Goal: Task Accomplishment & Management: Manage account settings

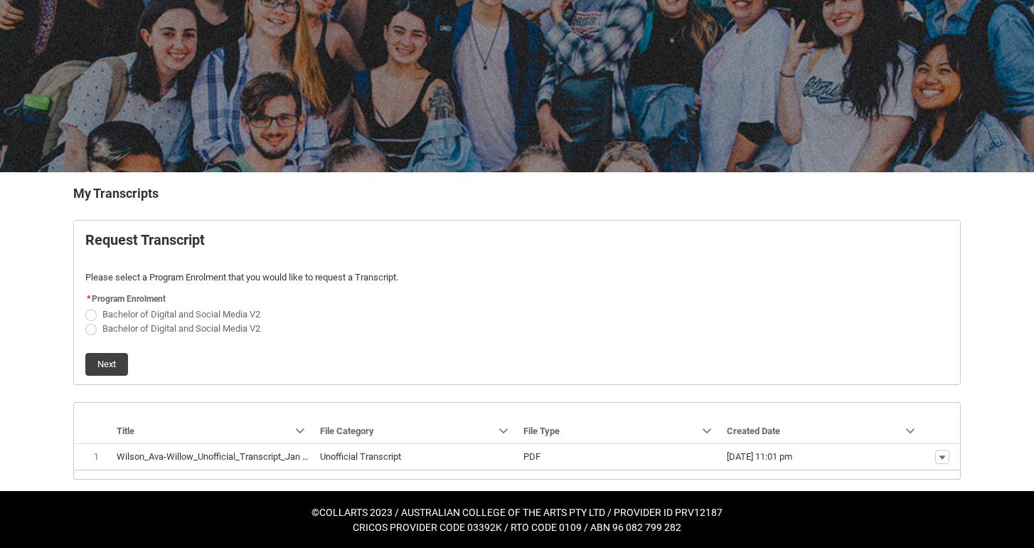
scroll to position [112, 0]
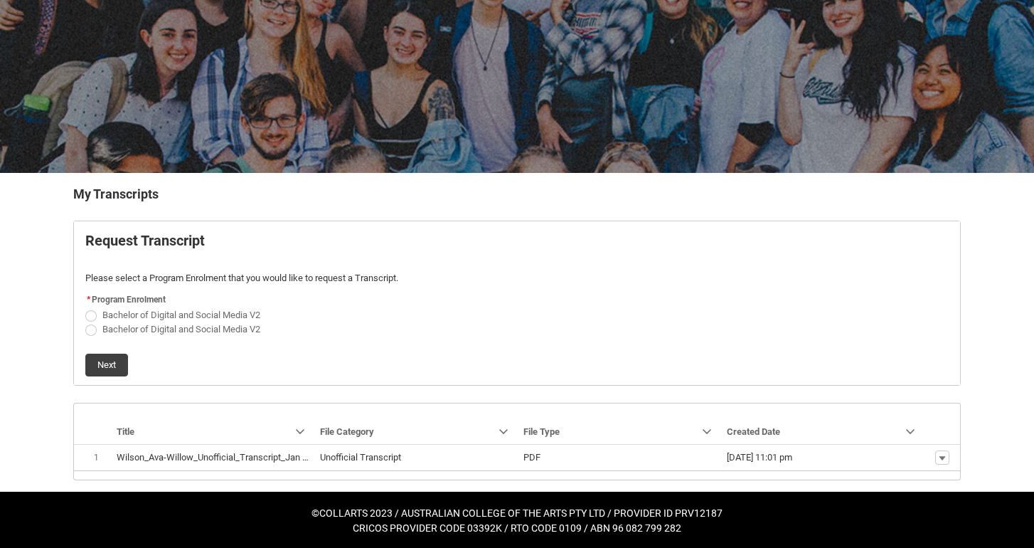
click at [124, 308] on span "Bachelor of Digital and Social Media V2" at bounding box center [184, 314] width 164 height 14
click at [85, 307] on input "Bachelor of Digital and Social Media V2" at bounding box center [85, 307] width 1 height 1
radio input "true"
click at [115, 356] on button "Next" at bounding box center [106, 364] width 43 height 23
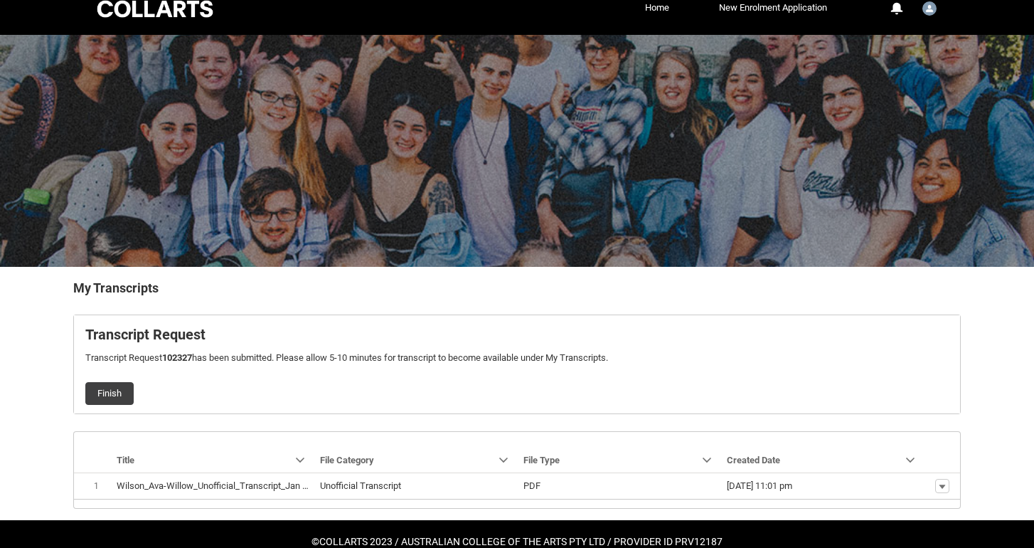
scroll to position [47, 0]
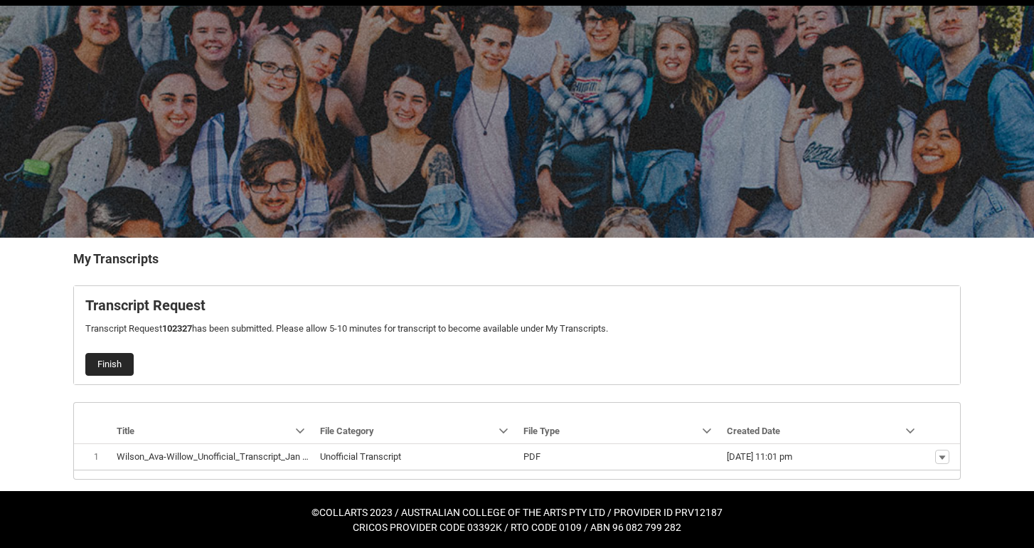
click at [117, 365] on button "Finish" at bounding box center [109, 364] width 48 height 23
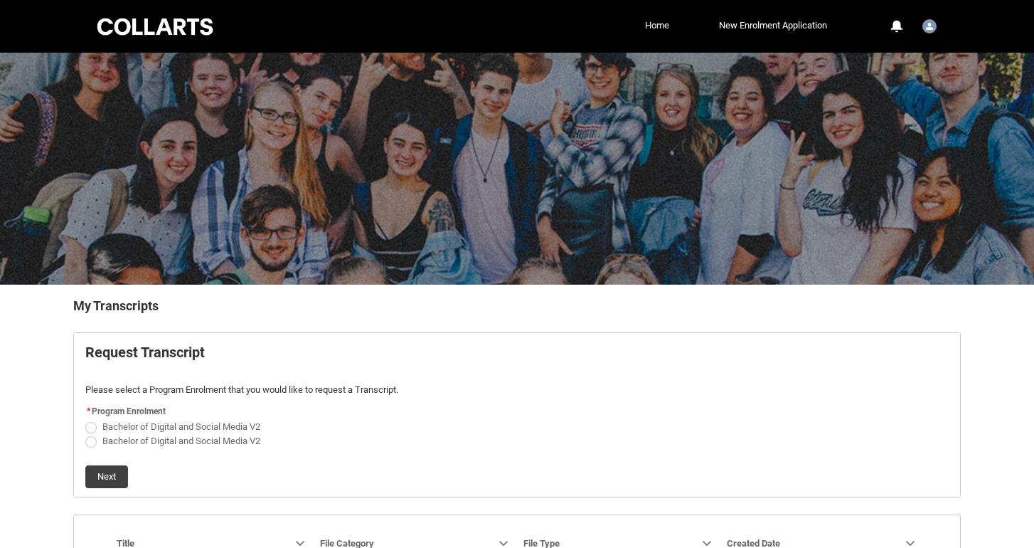
click at [652, 24] on link "Home" at bounding box center [657, 25] width 31 height 21
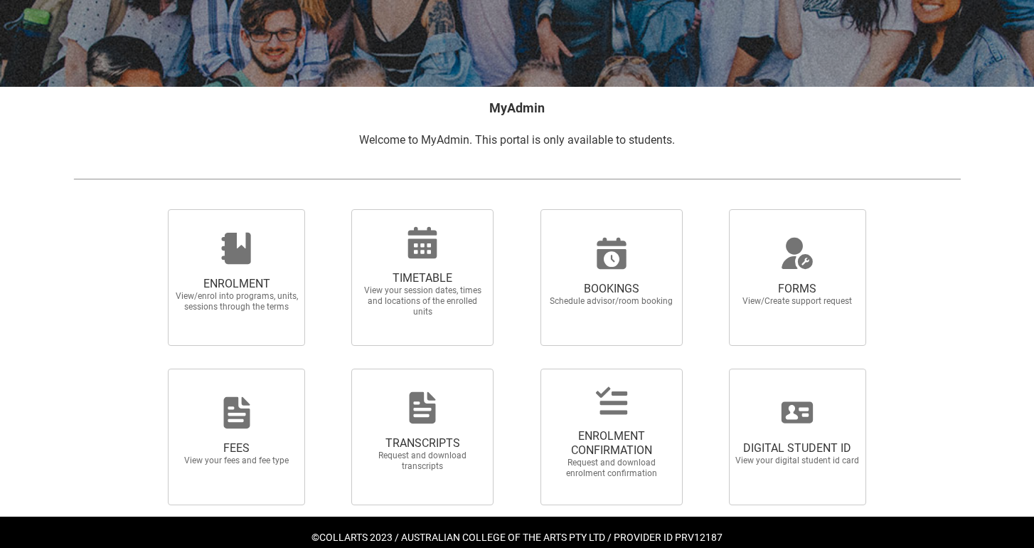
scroll to position [198, 0]
click at [272, 307] on span "View/enrol into programs, units, sessions through the terms" at bounding box center [236, 300] width 125 height 21
click at [151, 208] on input "ENROLMENT View/enrol into programs, units, sessions through the terms" at bounding box center [150, 208] width 1 height 1
radio input "true"
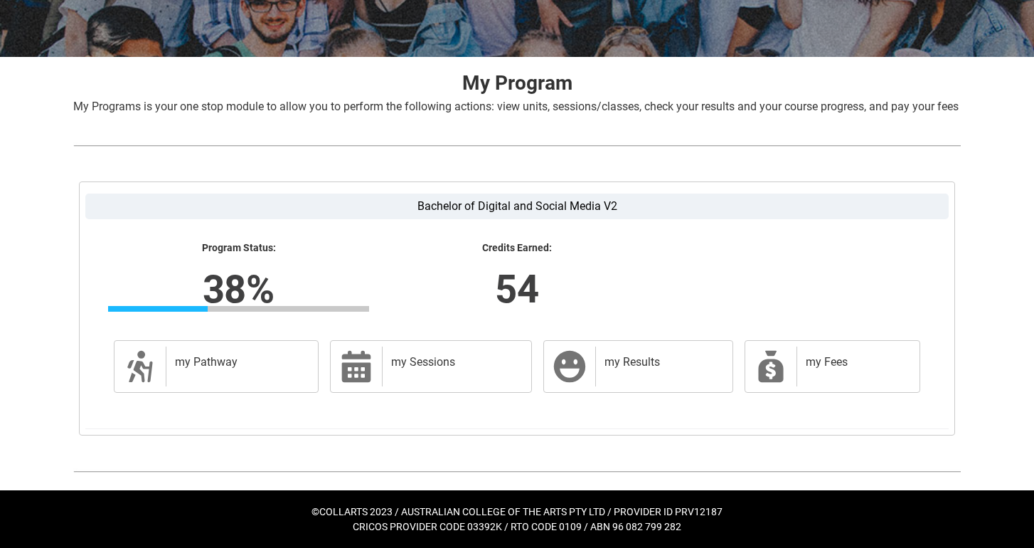
scroll to position [244, 0]
click at [221, 363] on h2 "my Pathway" at bounding box center [239, 362] width 129 height 14
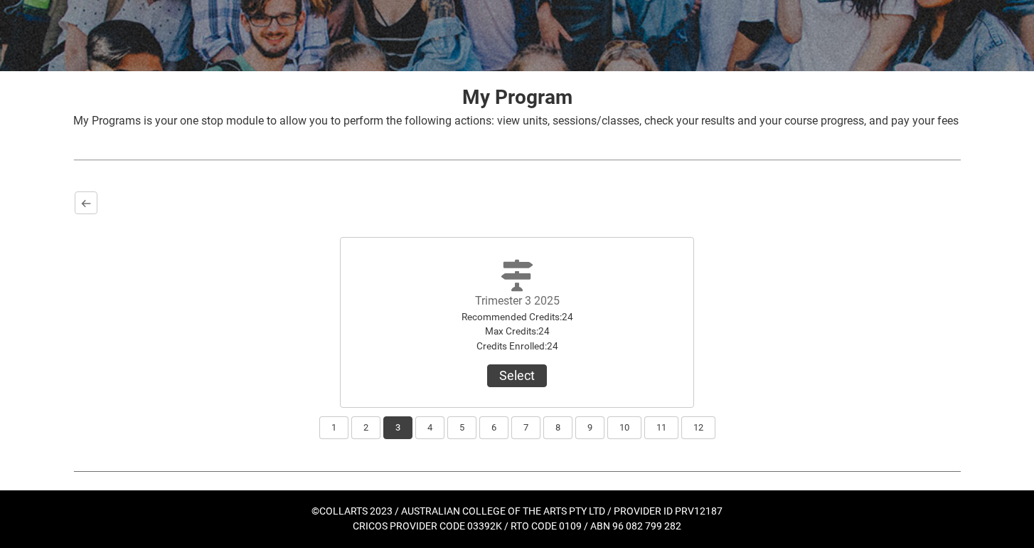
scroll to position [230, 0]
click at [428, 429] on button "4" at bounding box center [429, 427] width 29 height 23
click at [457, 427] on button "5" at bounding box center [461, 427] width 29 height 23
click at [489, 427] on button "6" at bounding box center [493, 427] width 29 height 23
click at [513, 432] on button "7" at bounding box center [525, 427] width 29 height 23
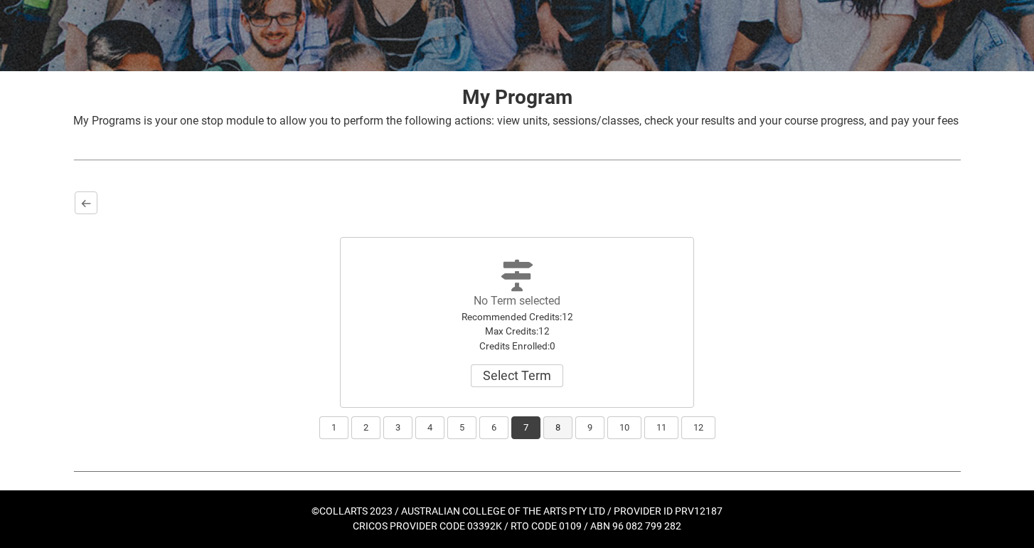
click at [560, 427] on button "8" at bounding box center [557, 427] width 29 height 23
click at [592, 435] on button "9" at bounding box center [589, 427] width 29 height 23
click at [332, 435] on button "1" at bounding box center [333, 427] width 29 height 23
click at [363, 433] on button "2" at bounding box center [365, 427] width 29 height 23
click at [388, 427] on button "3" at bounding box center [397, 427] width 29 height 23
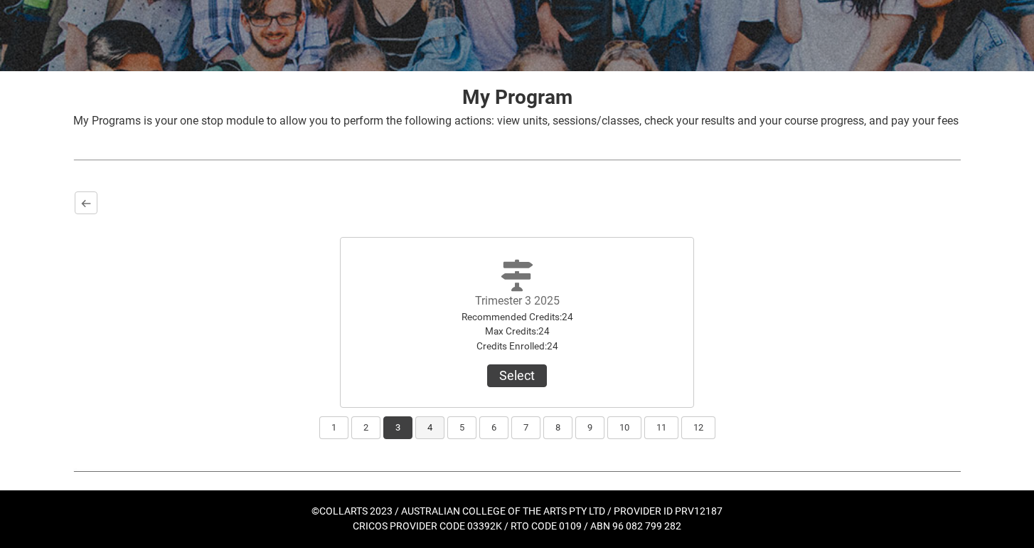
click at [425, 425] on button "4" at bounding box center [429, 427] width 29 height 23
click at [497, 373] on button "Select Term" at bounding box center [517, 375] width 92 height 23
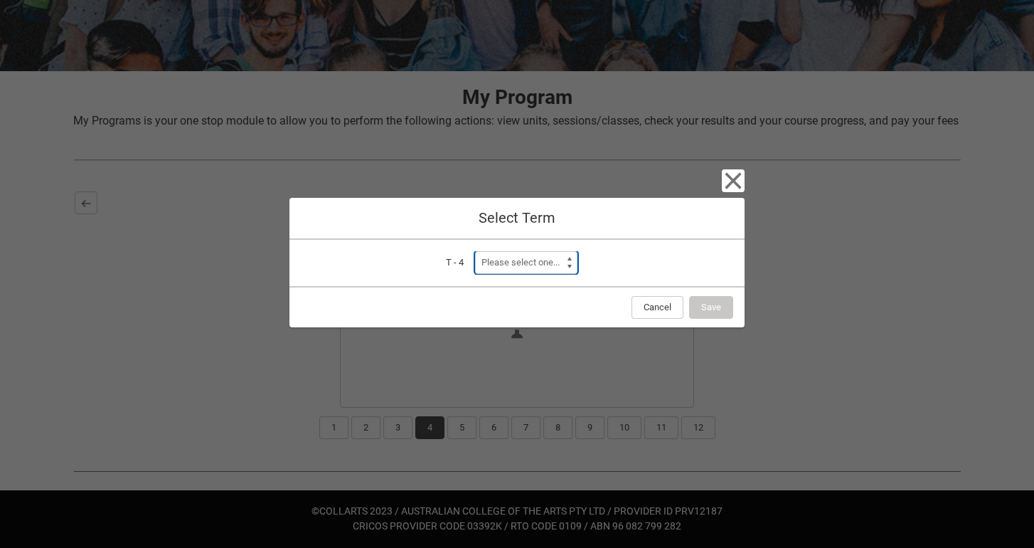
select select "a0pI70000004aTdIAI"
click at [719, 309] on button "Save" at bounding box center [711, 307] width 44 height 23
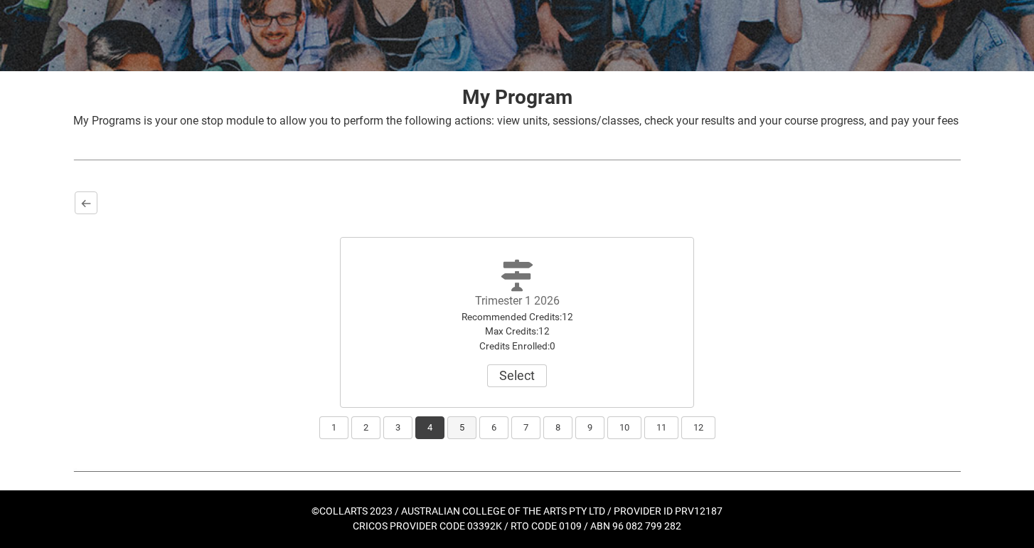
click at [467, 425] on button "5" at bounding box center [461, 427] width 29 height 23
click at [489, 373] on button "Select Term" at bounding box center [517, 375] width 92 height 23
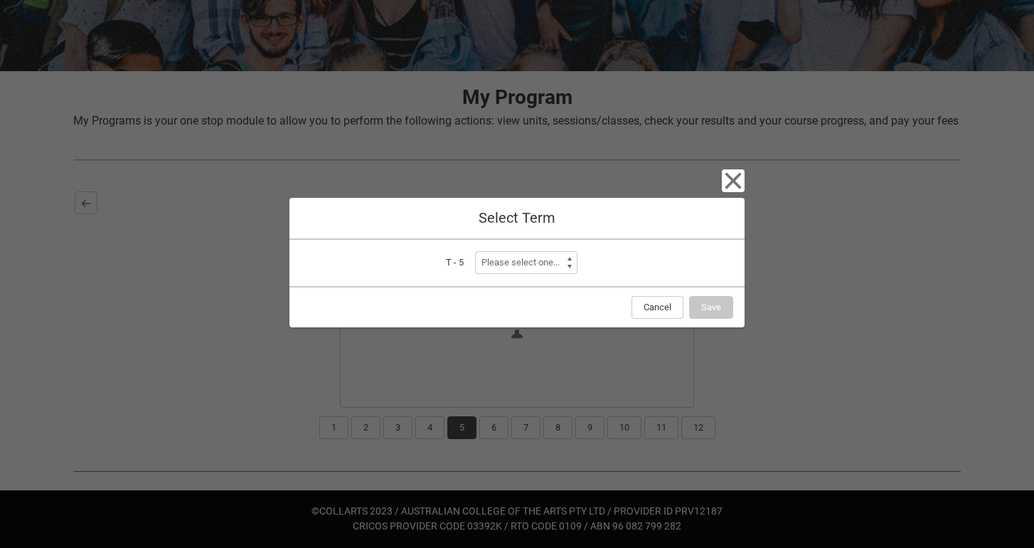
click at [528, 247] on div "T - 5 Term Please select one..." at bounding box center [516, 263] width 455 height 46
click at [733, 187] on icon "button" at bounding box center [733, 180] width 23 height 23
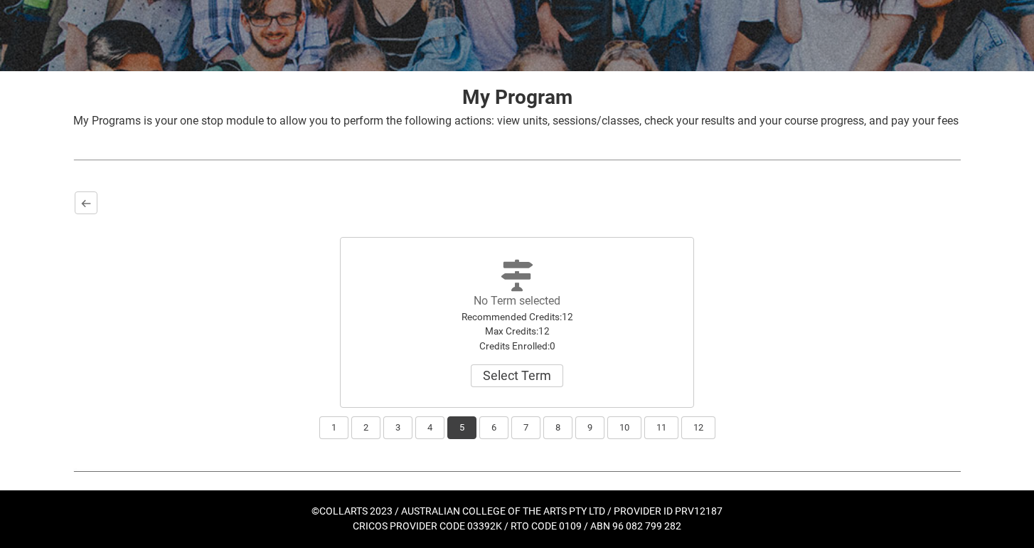
click at [86, 191] on div "Back Trimester 1 2025 Recommended Credits : 12 Max Credits : 12 Credits Enrolle…" at bounding box center [517, 315] width 888 height 250
click at [85, 201] on lightning-primitive-icon "button" at bounding box center [86, 203] width 10 height 11
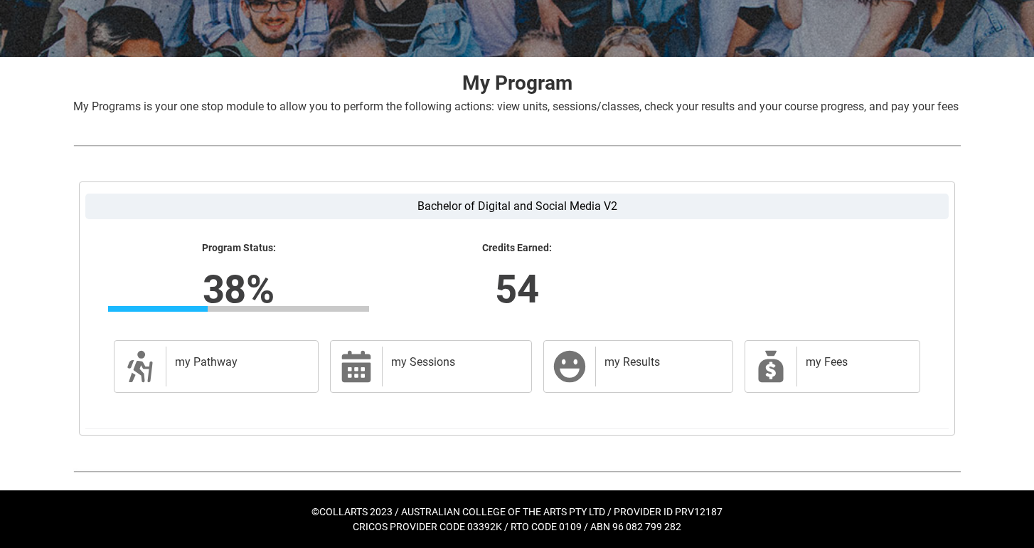
click at [225, 285] on lightning-formatted-number "38%" at bounding box center [238, 289] width 444 height 58
click at [462, 383] on div "my Sessions" at bounding box center [454, 366] width 144 height 40
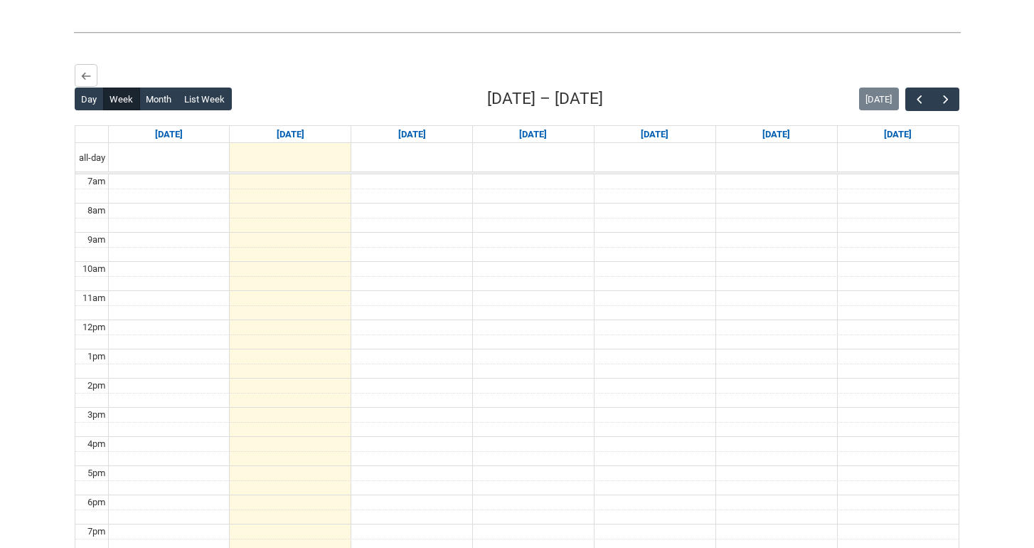
scroll to position [196, 0]
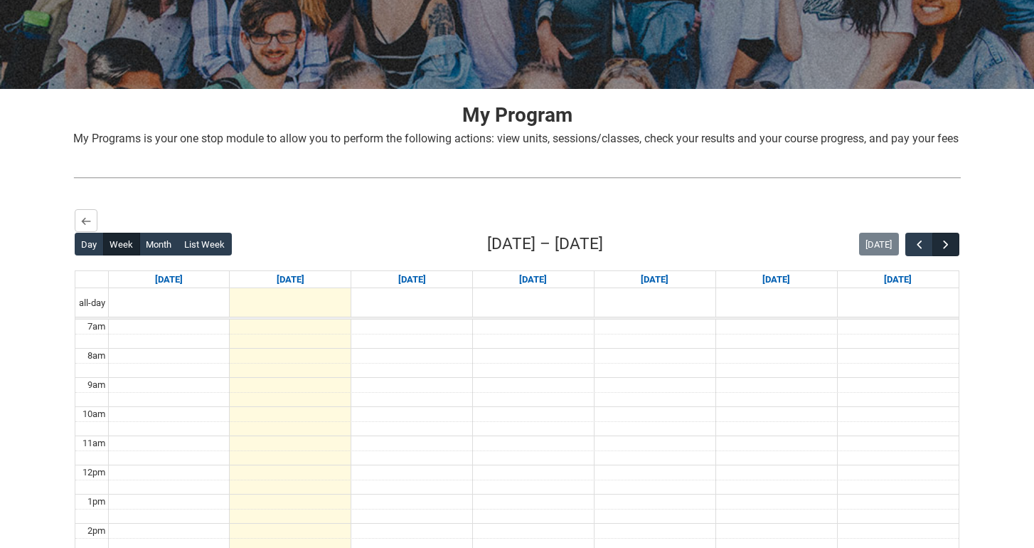
click at [952, 252] on span "button" at bounding box center [946, 245] width 14 height 14
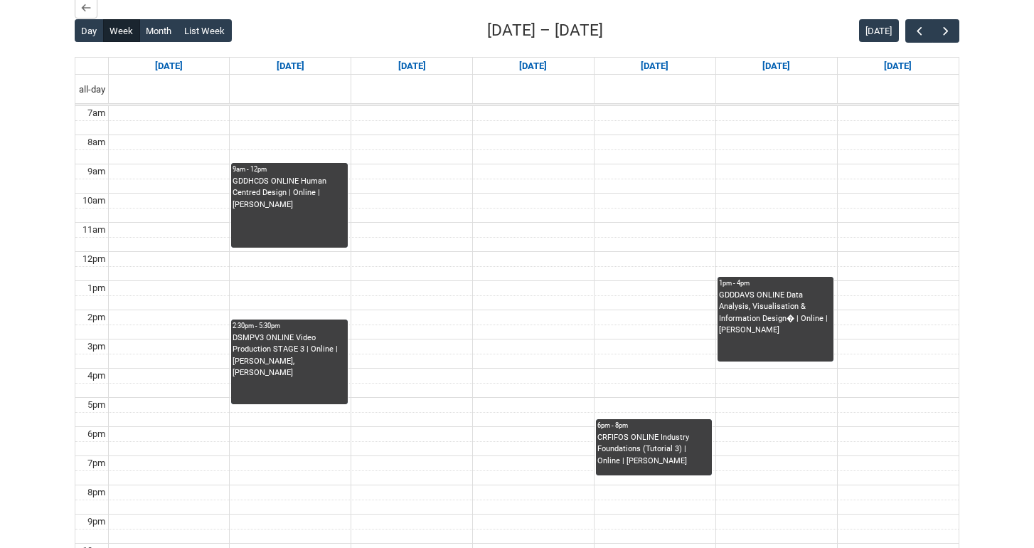
scroll to position [410, 0]
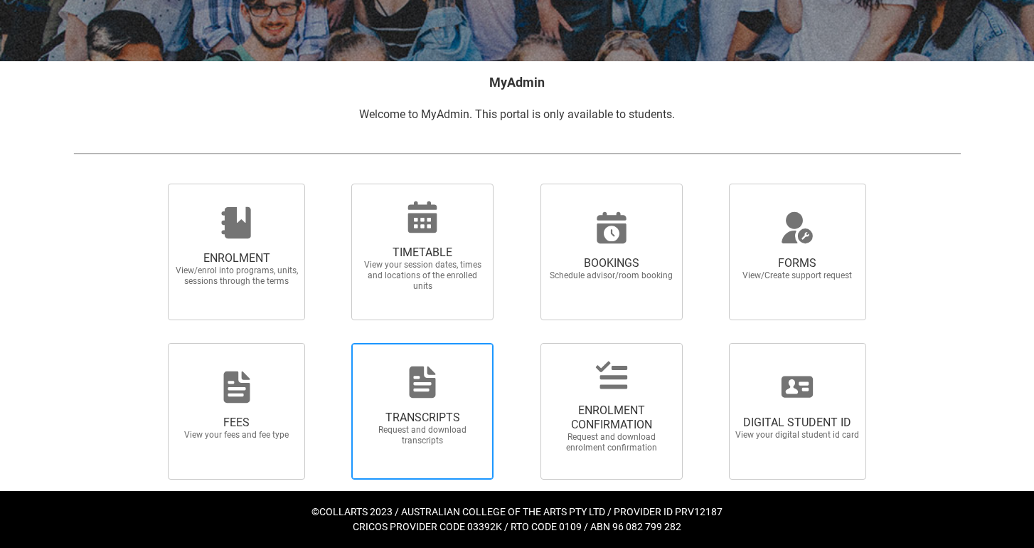
scroll to position [223, 0]
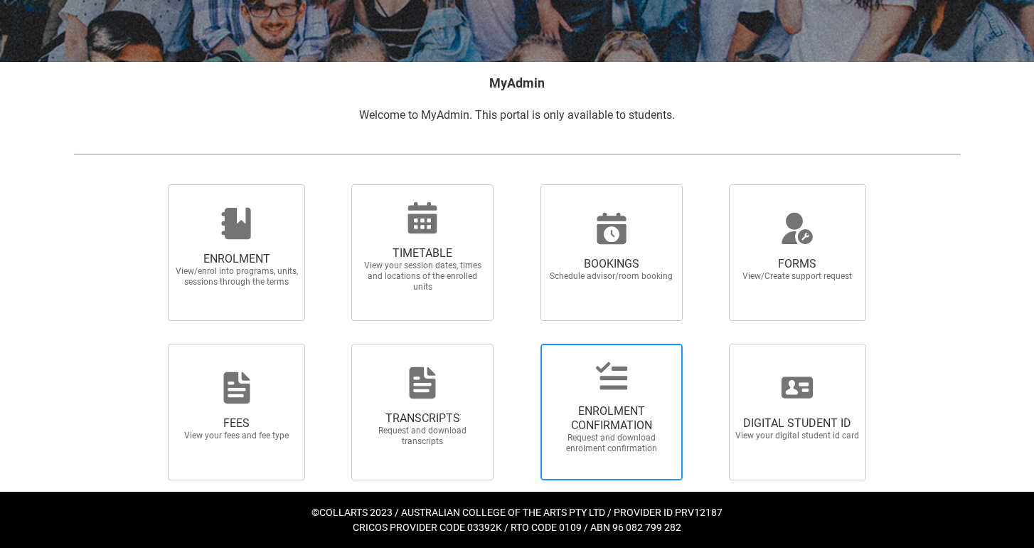
click at [555, 388] on div at bounding box center [611, 375] width 137 height 34
click at [523, 344] on input "ENROLMENT CONFIRMATION Request and download enrolment confirmation" at bounding box center [522, 343] width 1 height 1
radio input "true"
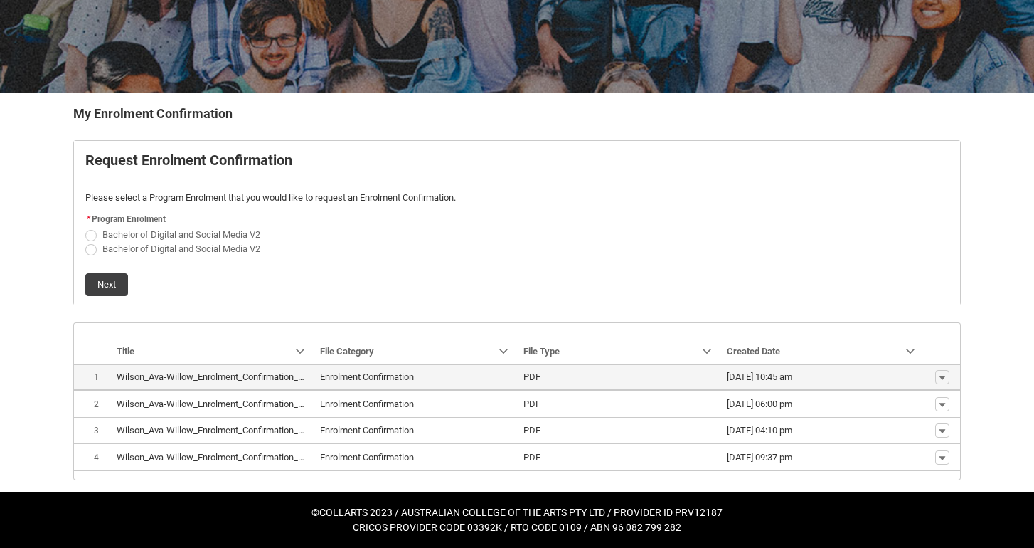
scroll to position [191, 0]
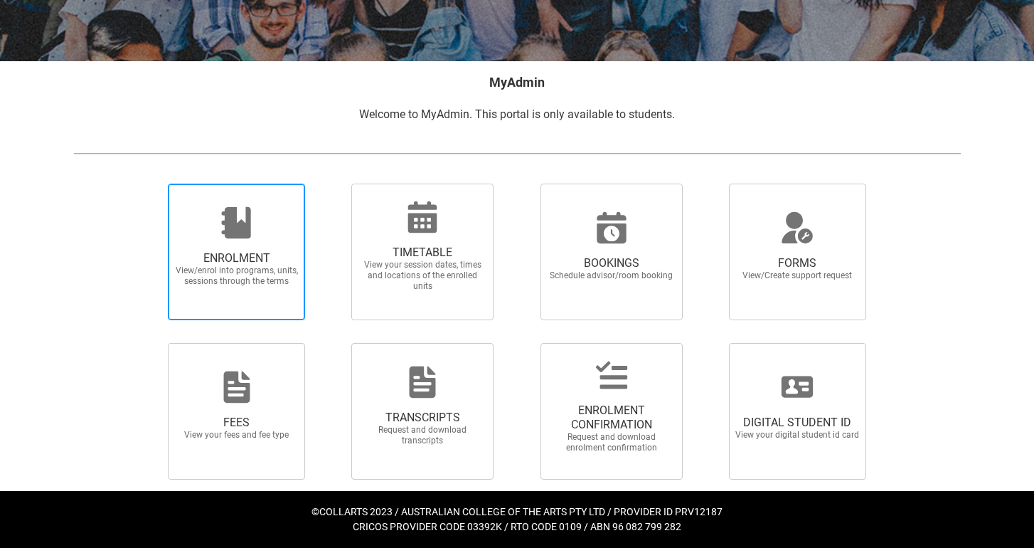
scroll to position [223, 0]
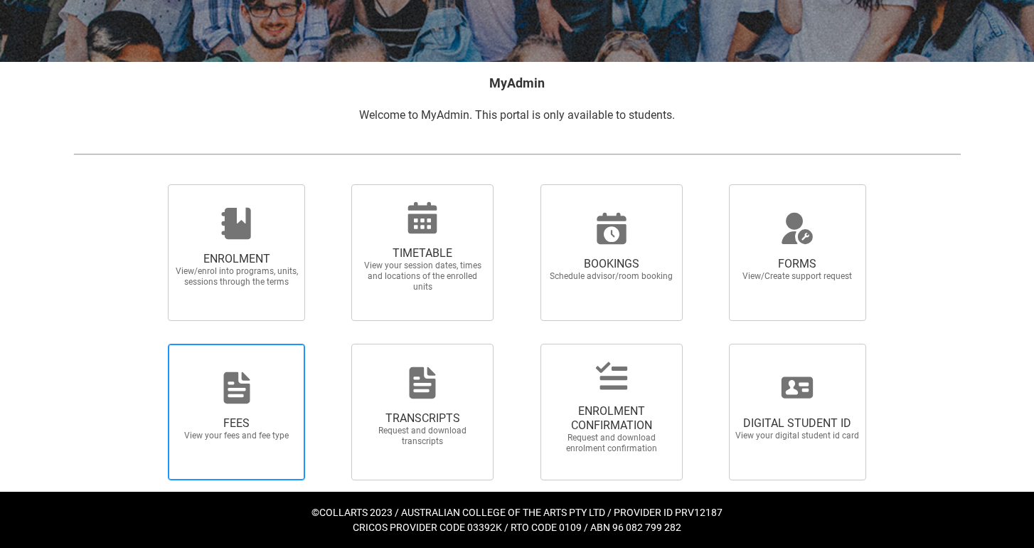
click at [277, 378] on div at bounding box center [237, 388] width 137 height 34
click at [151, 344] on input "FEES View your fees and fee type" at bounding box center [150, 343] width 1 height 1
radio input "true"
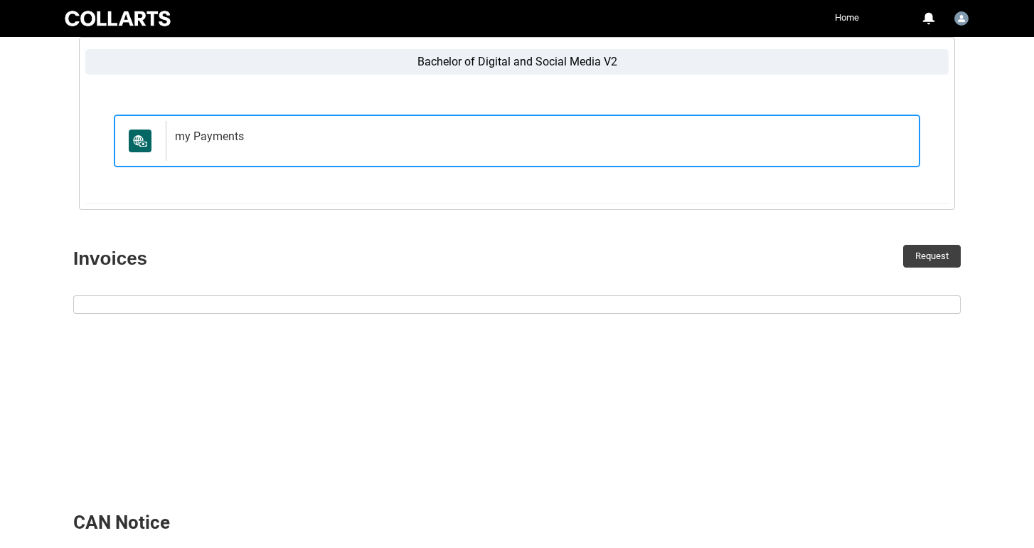
scroll to position [252, 0]
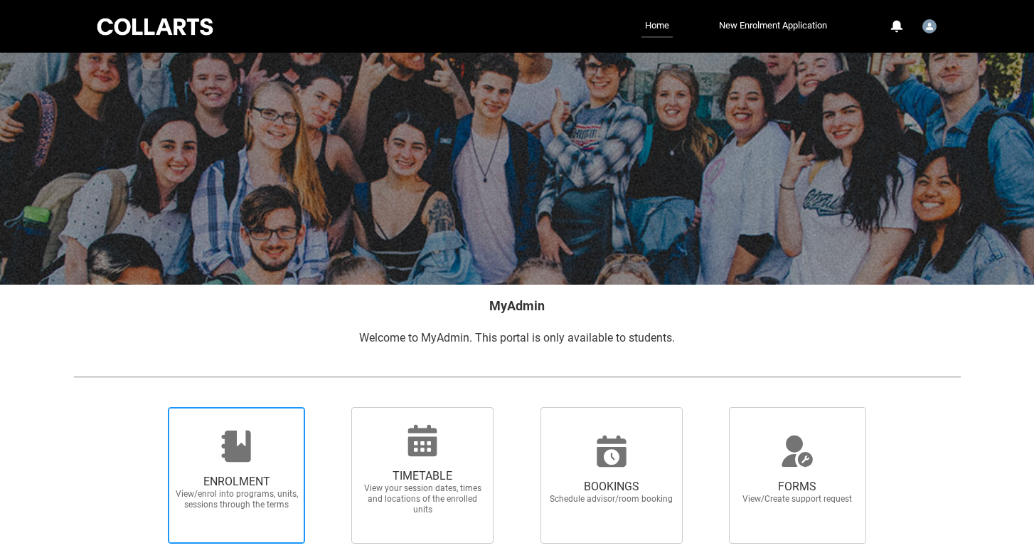
click at [232, 410] on span "ENROLMENT View/enrol into programs, units, sessions through the terms" at bounding box center [236, 475] width 137 height 137
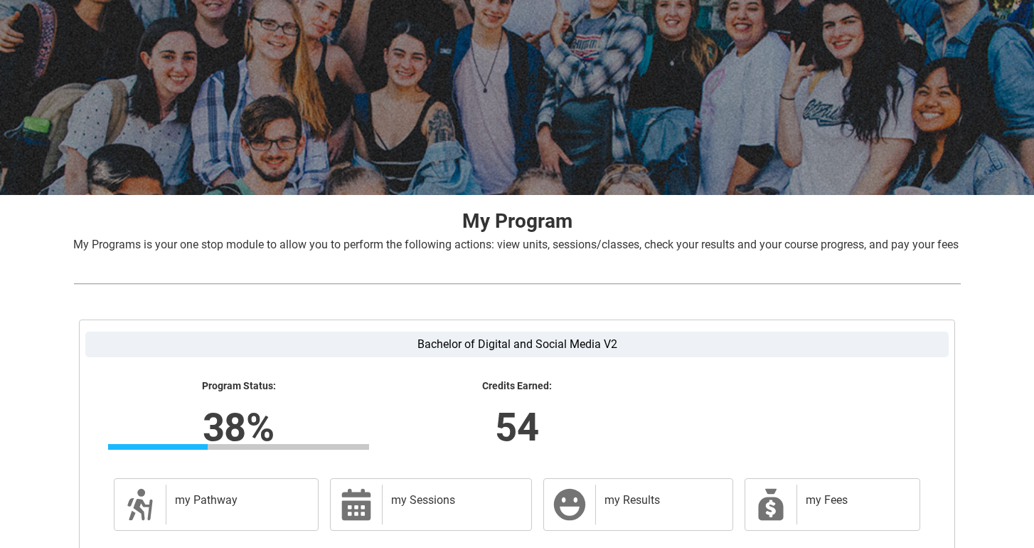
scroll to position [216, 0]
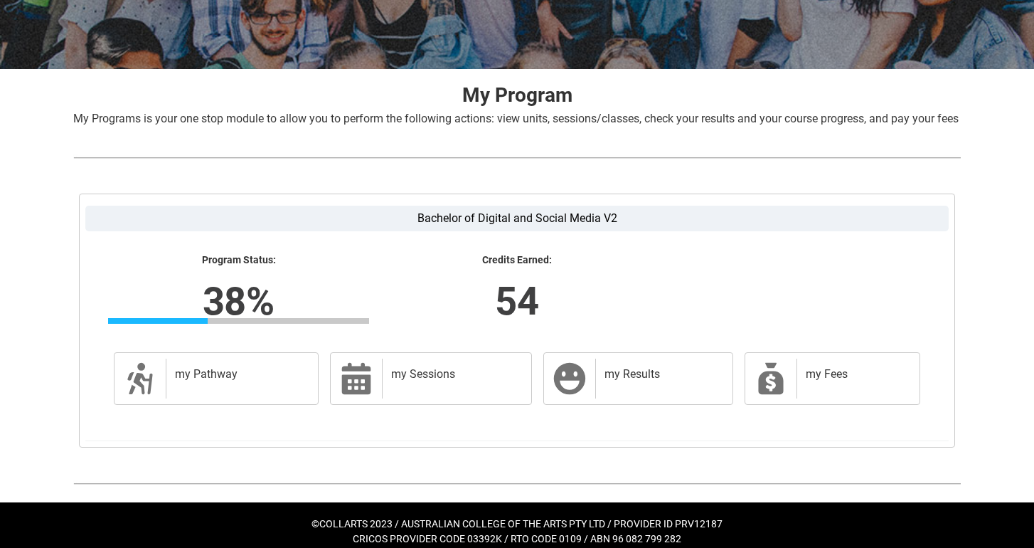
click at [230, 314] on lightning-formatted-number "38%" at bounding box center [238, 301] width 444 height 58
click at [236, 381] on h2 "my Pathway" at bounding box center [239, 374] width 129 height 14
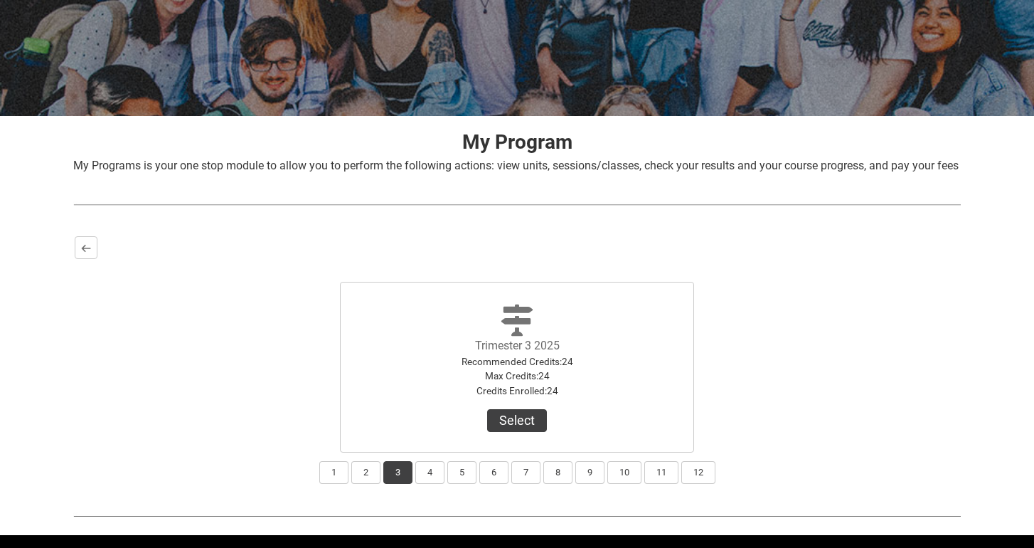
scroll to position [170, 0]
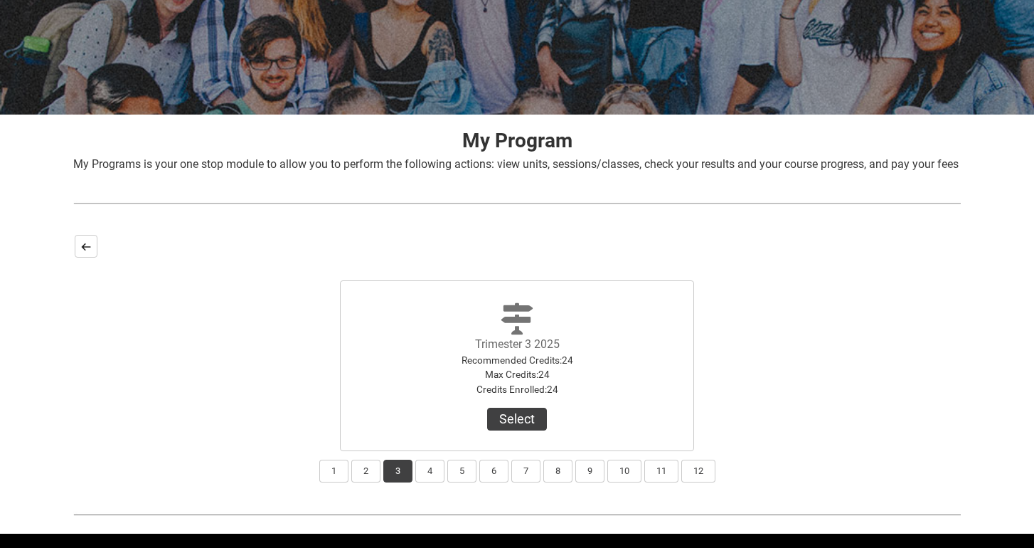
click at [90, 252] on lightning-primitive-icon "button" at bounding box center [86, 246] width 10 height 11
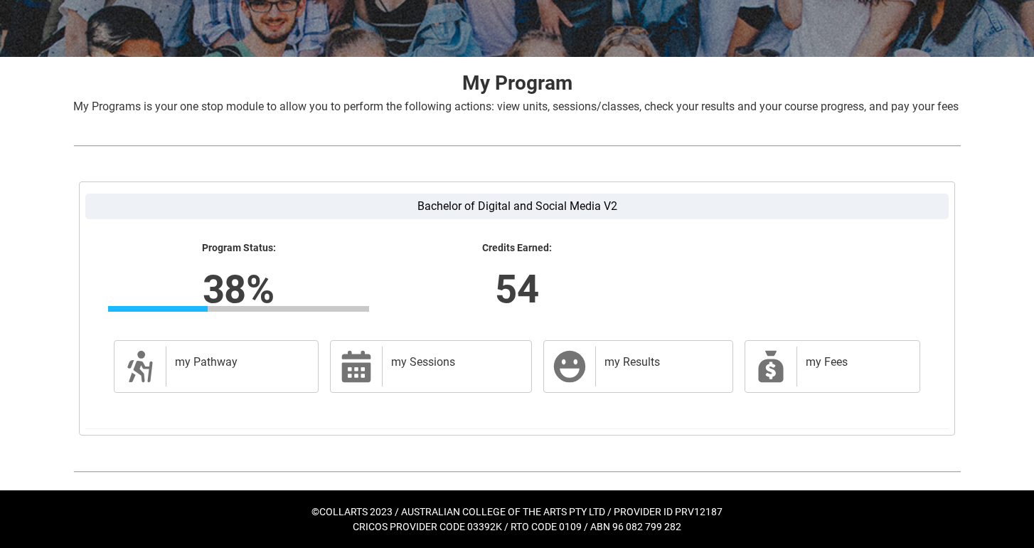
scroll to position [233, 0]
click at [587, 379] on link "my Results my Results" at bounding box center [638, 366] width 190 height 53
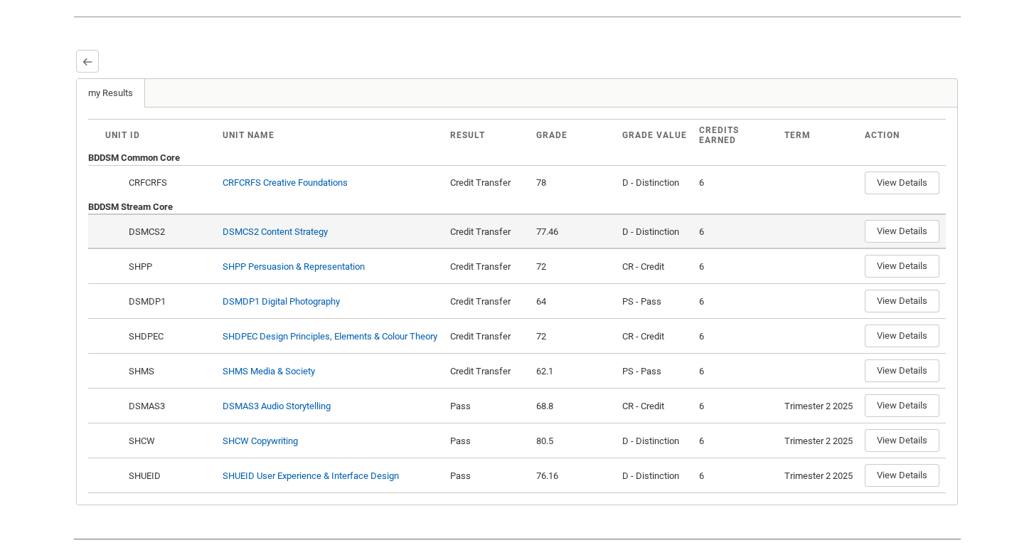
scroll to position [263, 0]
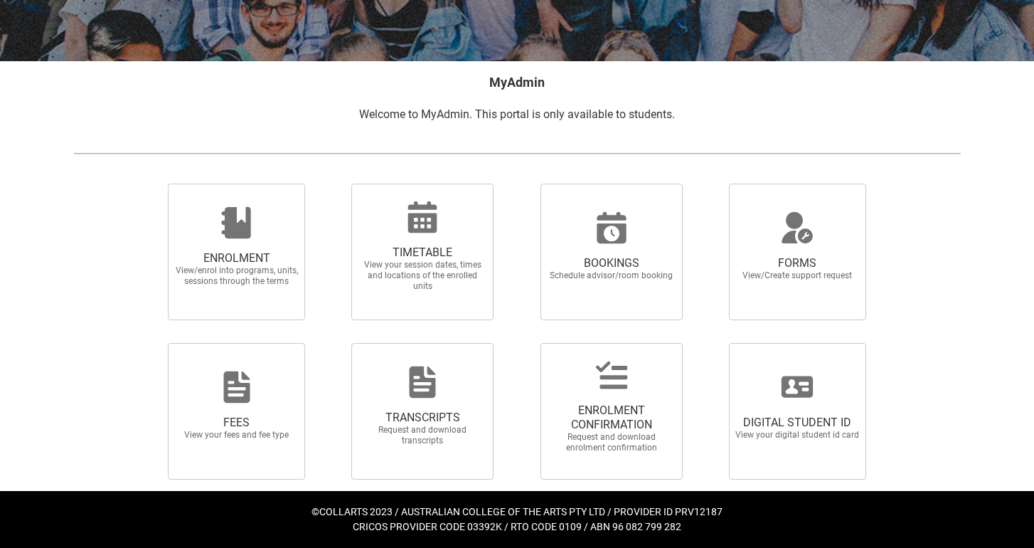
scroll to position [223, 0]
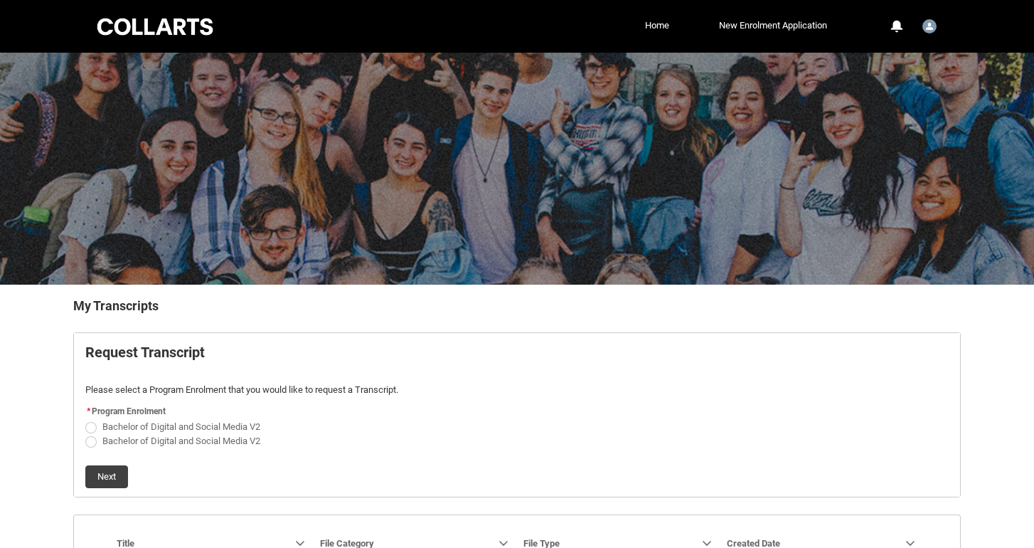
click at [654, 38] on div "Collarts Education Community Home New Enrolment Application More 0 Notification…" at bounding box center [518, 26] width 846 height 53
click at [651, 21] on link "Home" at bounding box center [657, 25] width 31 height 21
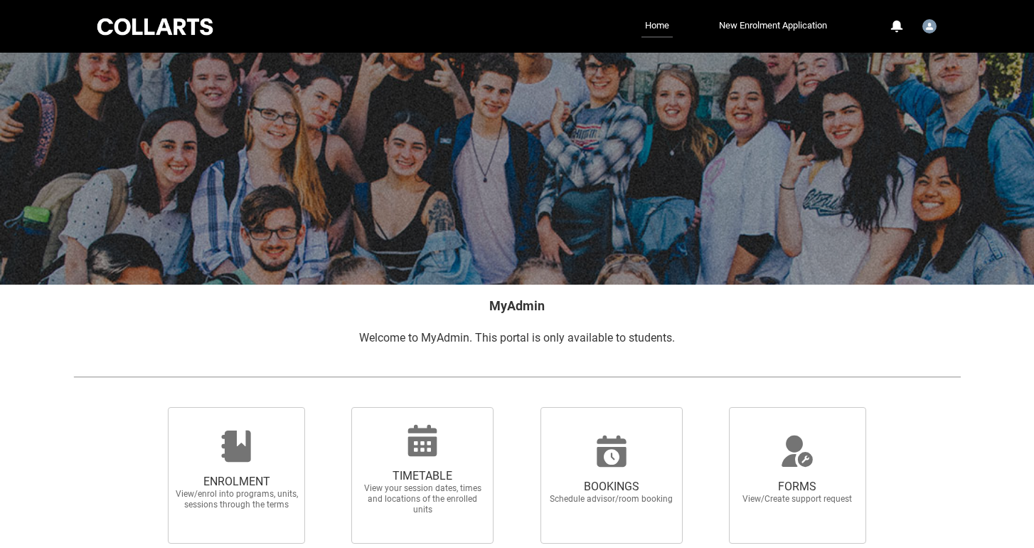
click at [651, 21] on link "Home" at bounding box center [657, 26] width 31 height 23
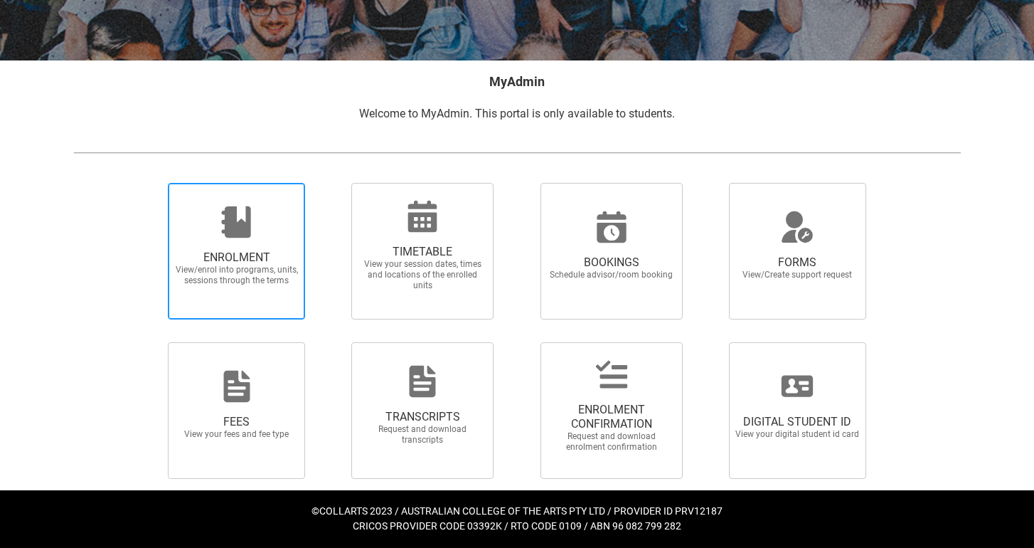
scroll to position [223, 0]
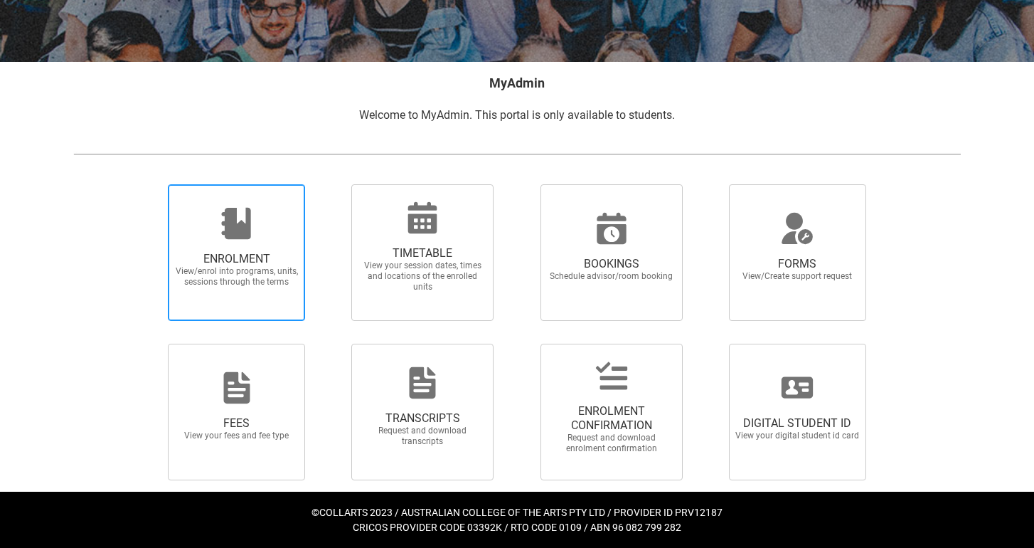
click at [279, 262] on span "ENROLMENT" at bounding box center [236, 259] width 125 height 14
click at [151, 184] on input "ENROLMENT View/enrol into programs, units, sessions through the terms" at bounding box center [150, 184] width 1 height 1
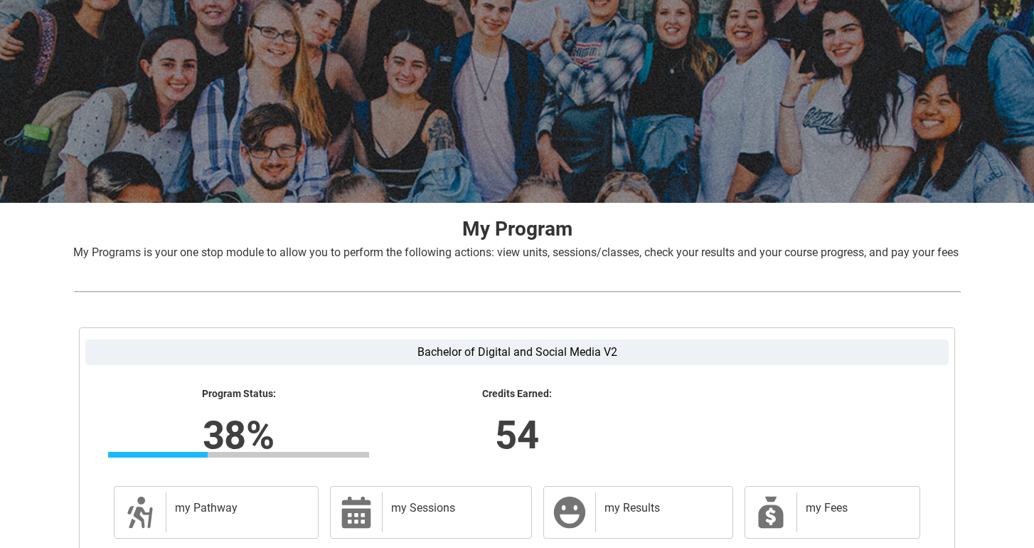
scroll to position [218, 0]
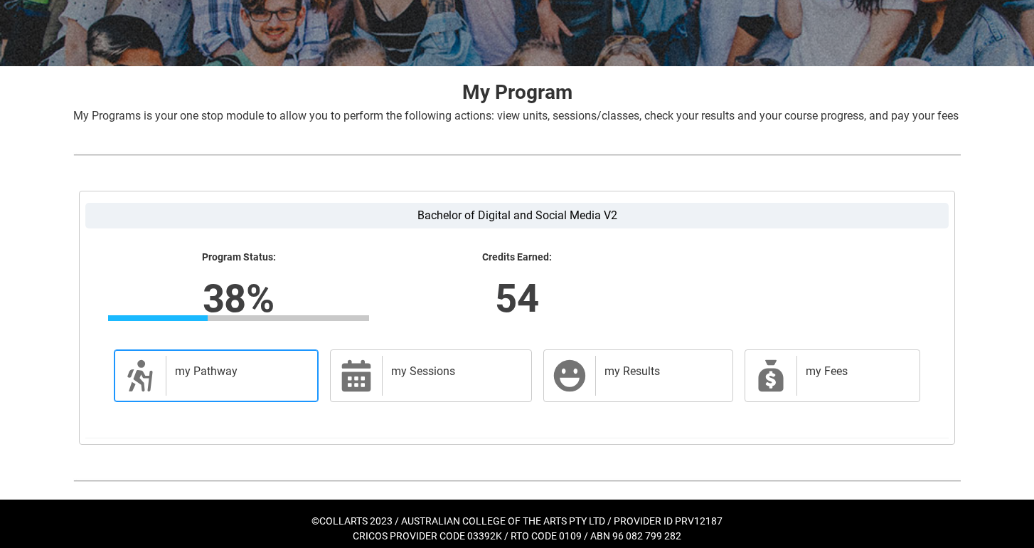
click at [199, 402] on link "my Pathway my Pathway" at bounding box center [216, 375] width 205 height 53
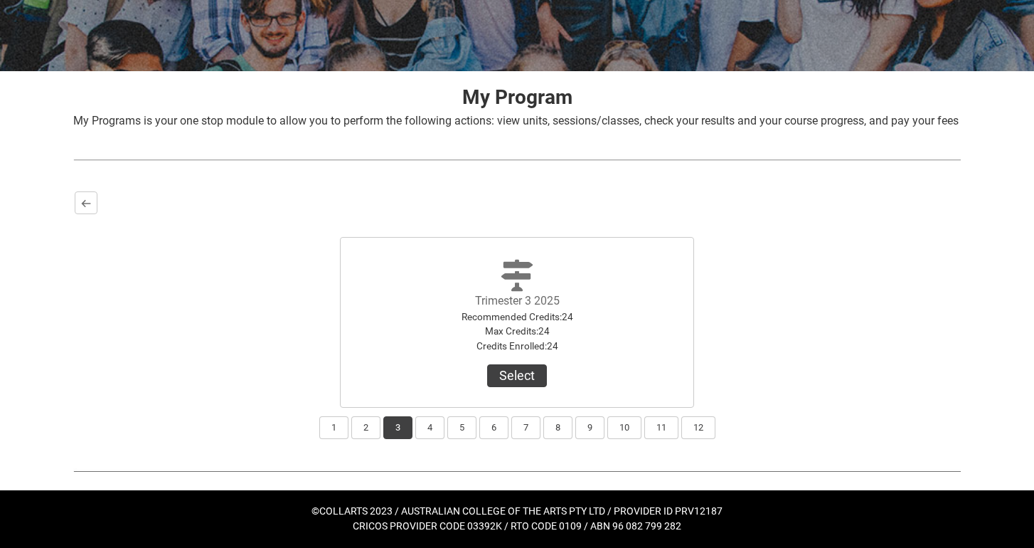
scroll to position [230, 0]
click at [359, 432] on button "2" at bounding box center [365, 427] width 29 height 23
click at [329, 435] on button "1" at bounding box center [333, 427] width 29 height 23
click at [368, 427] on button "2" at bounding box center [365, 427] width 29 height 23
click at [82, 207] on lightning-primitive-icon "button" at bounding box center [86, 203] width 10 height 11
